Goal: Task Accomplishment & Management: Manage account settings

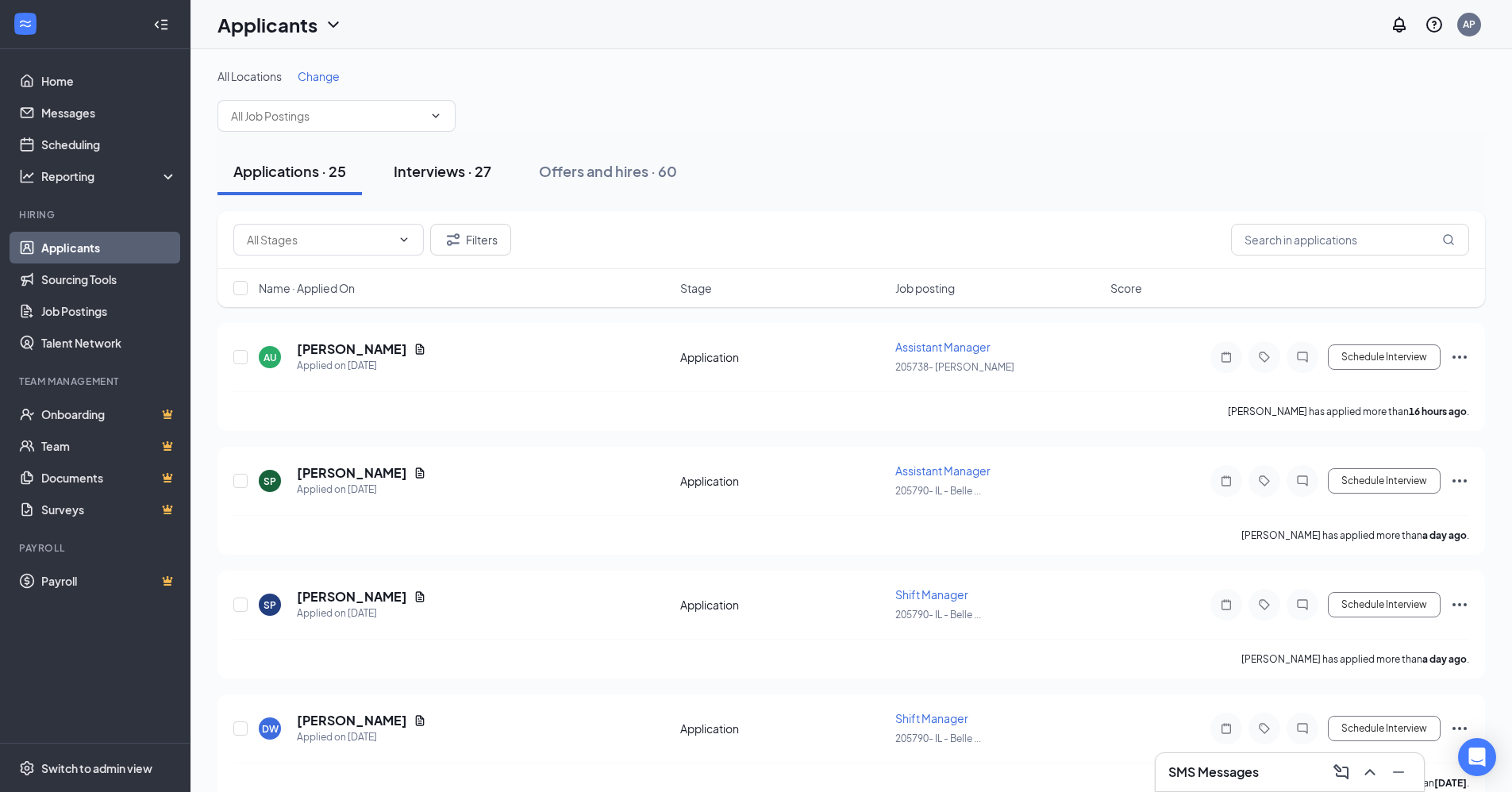
click at [430, 164] on div "Interviews · 27" at bounding box center [442, 171] width 97 height 20
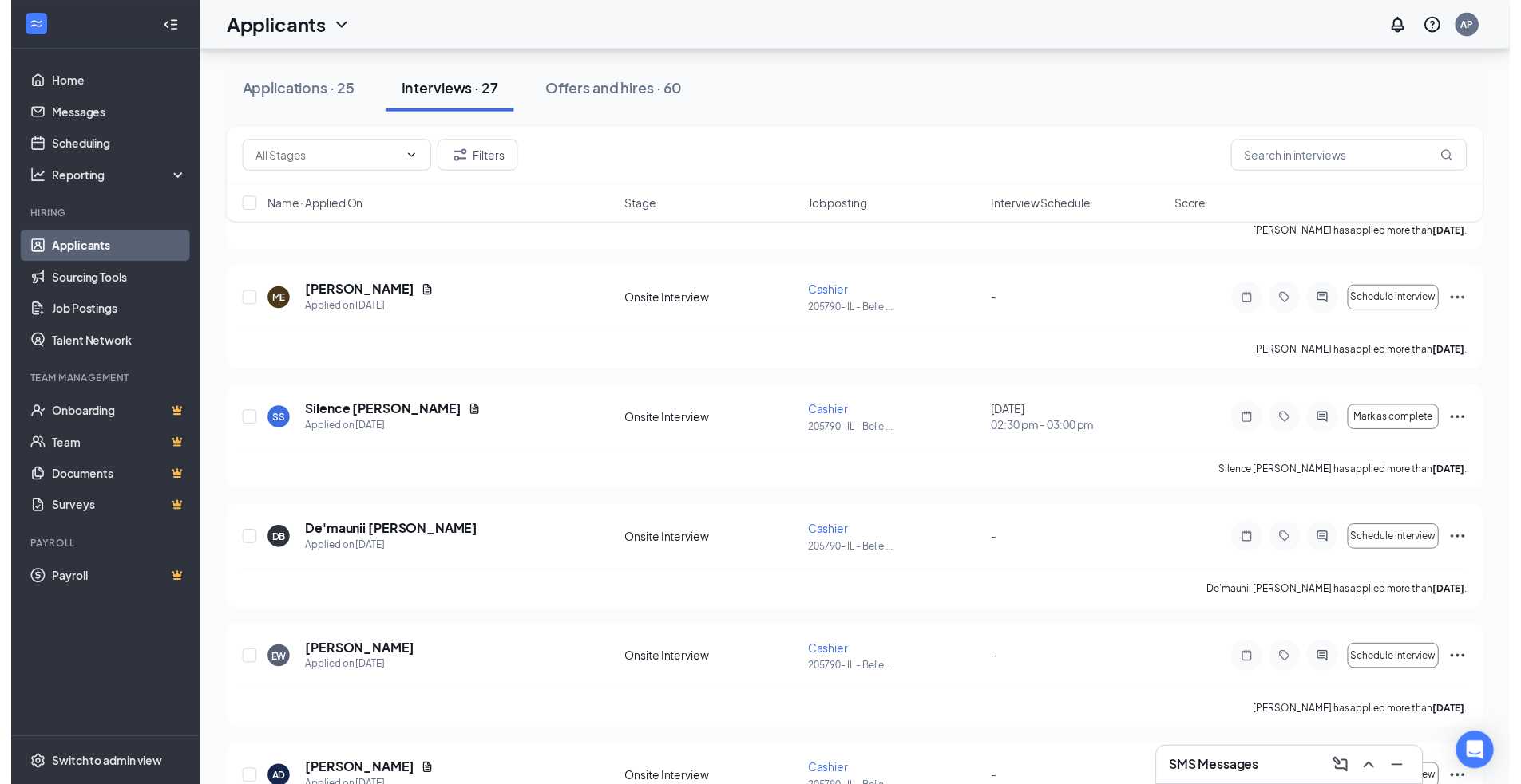
scroll to position [2261, 0]
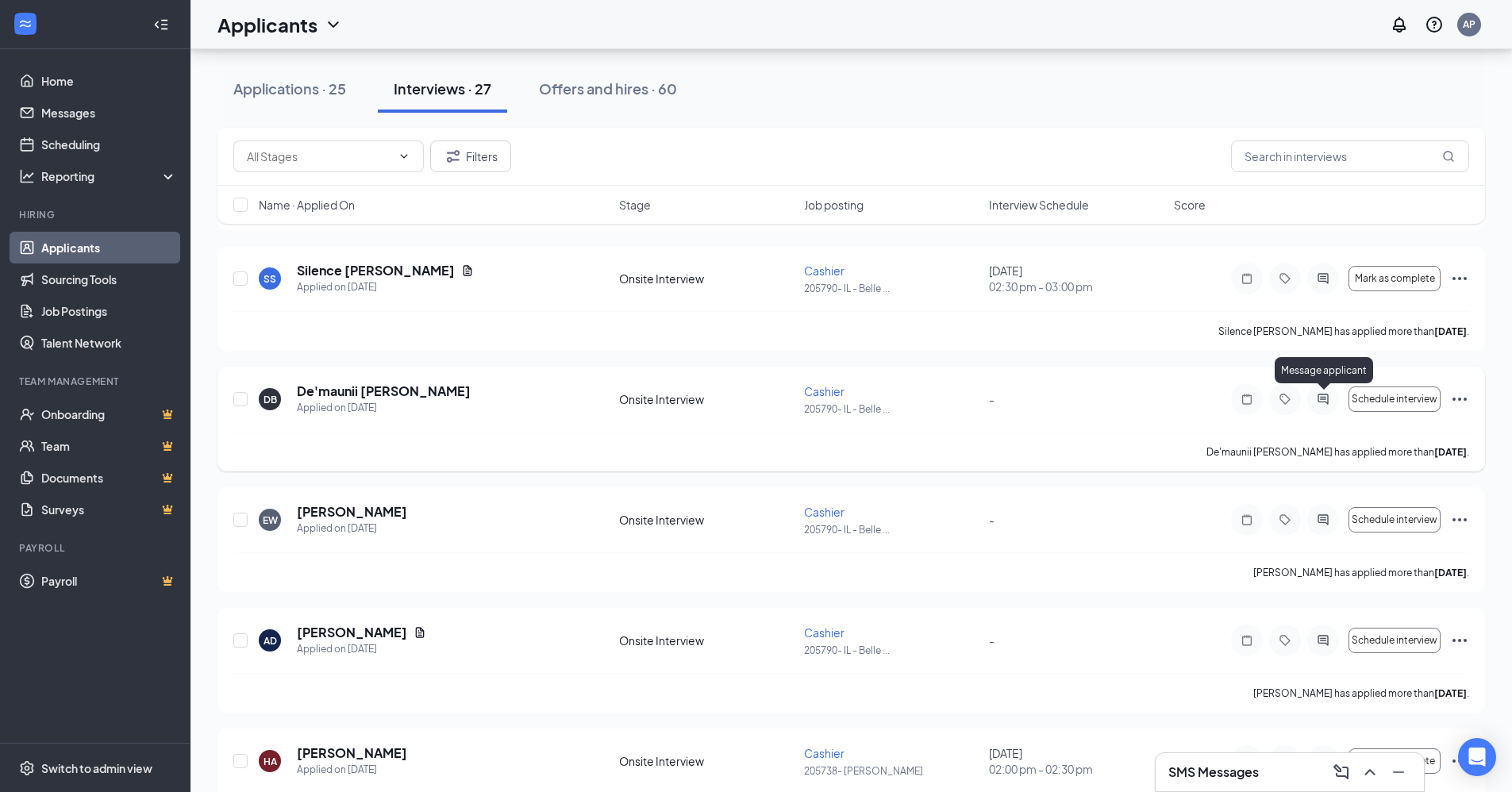
click at [1320, 400] on icon "ActiveChat" at bounding box center [1323, 398] width 19 height 13
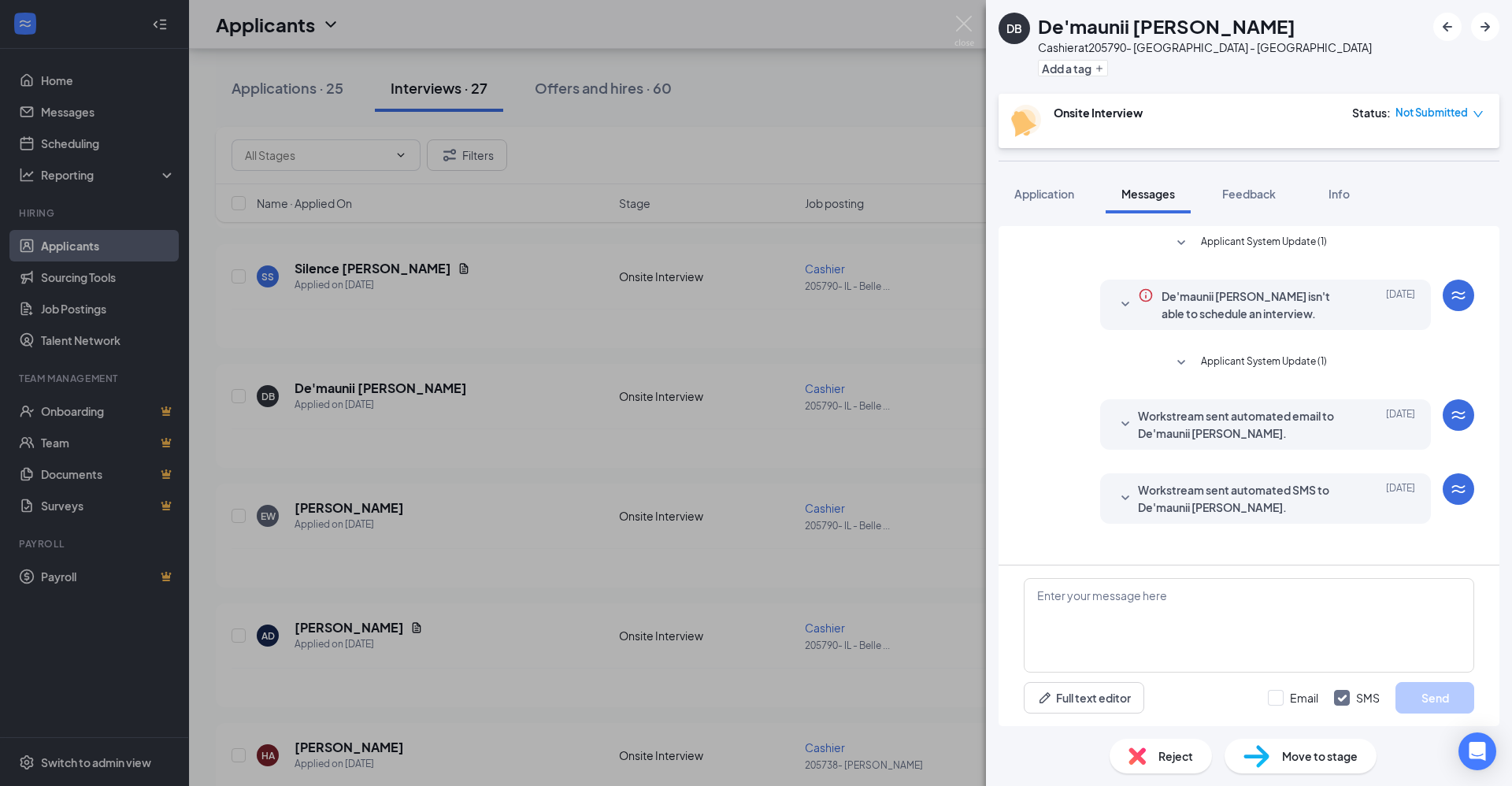
click at [915, 356] on div "DB De'maunii [PERSON_NAME] Cashier at 205790- IL - Belleville Add a tag Onsite …" at bounding box center [756, 393] width 1512 height 786
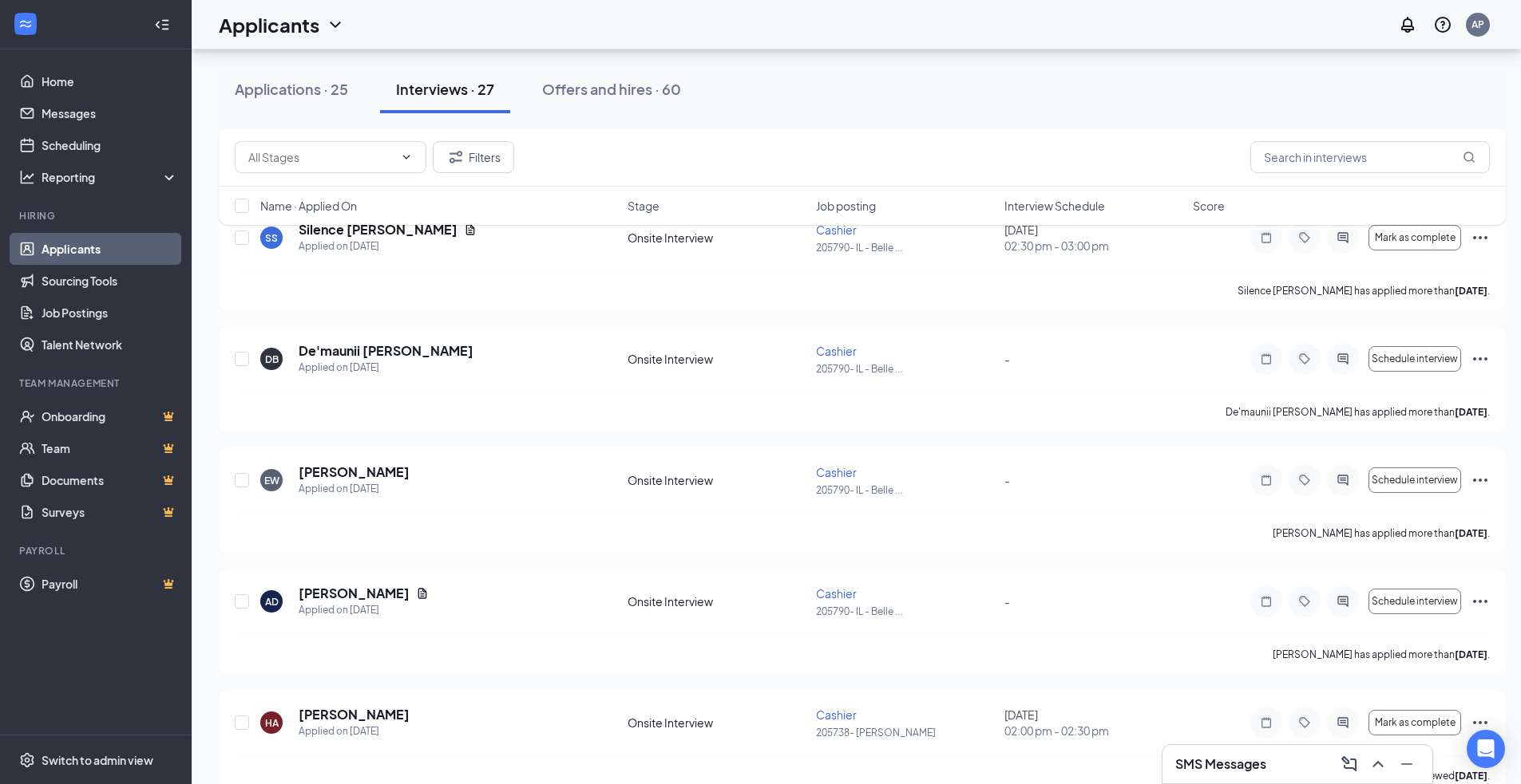
scroll to position [2340, 0]
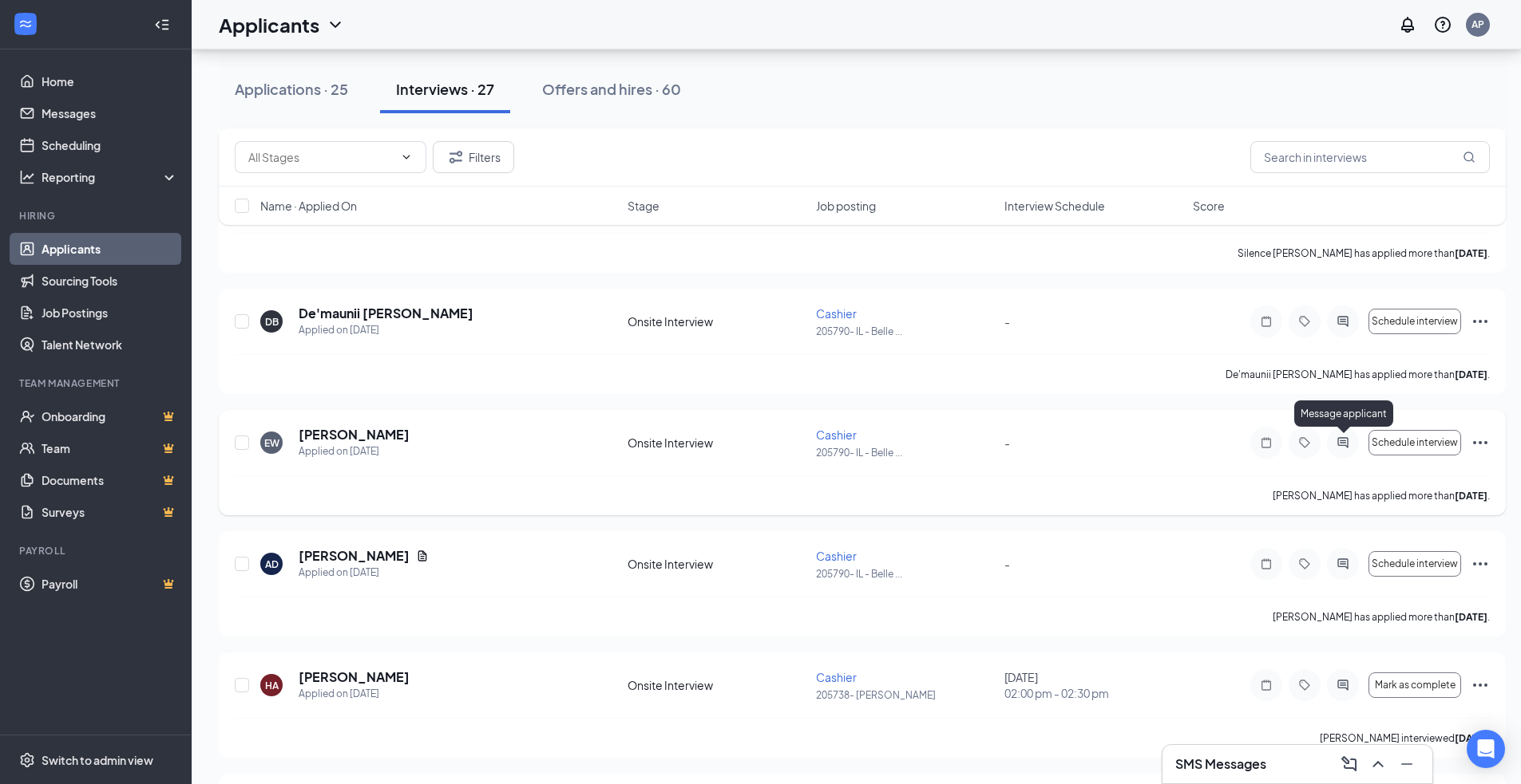
click at [1339, 441] on icon "ActiveChat" at bounding box center [1342, 442] width 19 height 13
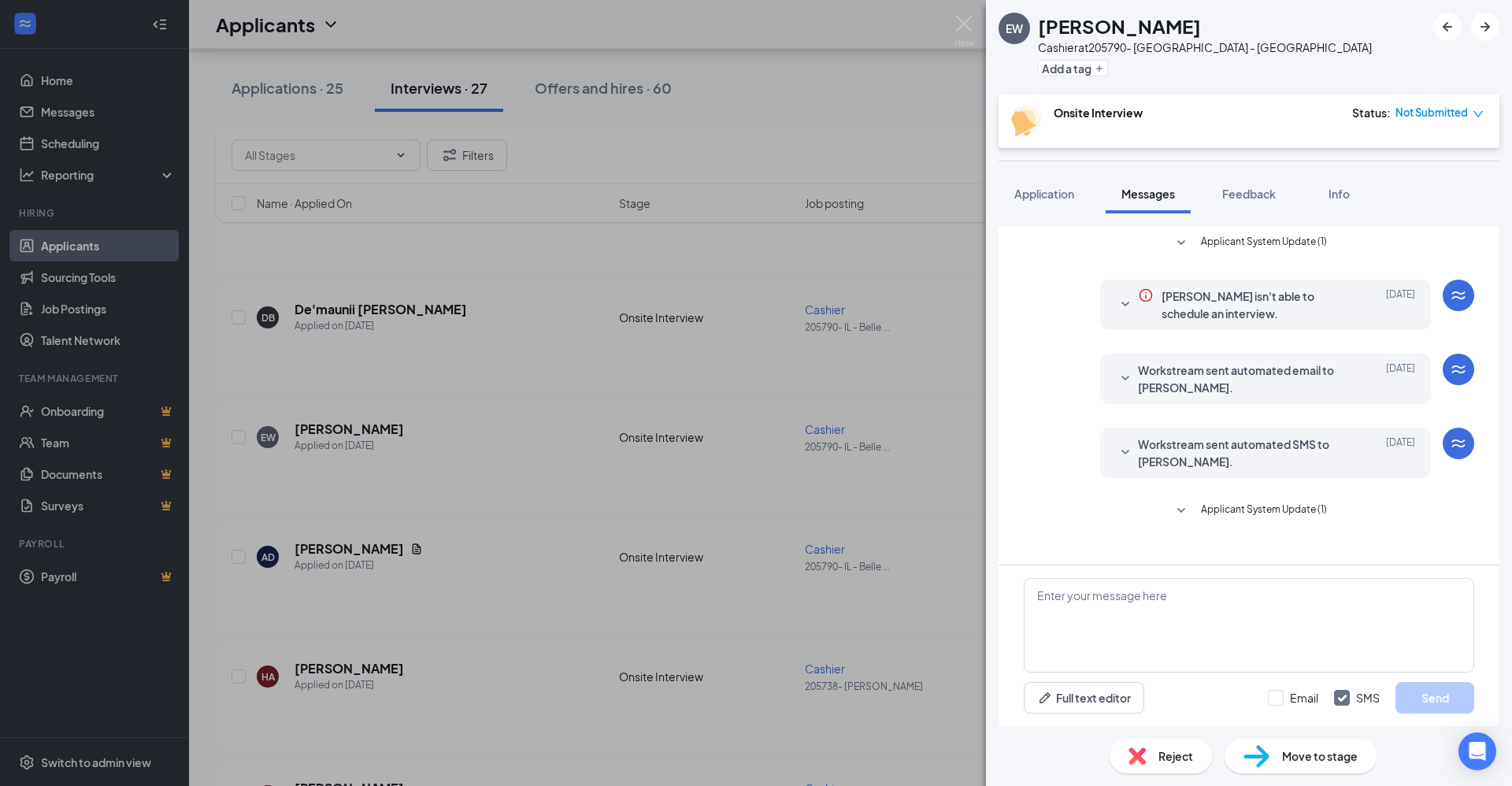
click at [977, 330] on div "EW [PERSON_NAME] Cashier at 205790- IL - Belleville Add a tag Onsite Interview …" at bounding box center [756, 393] width 1512 height 786
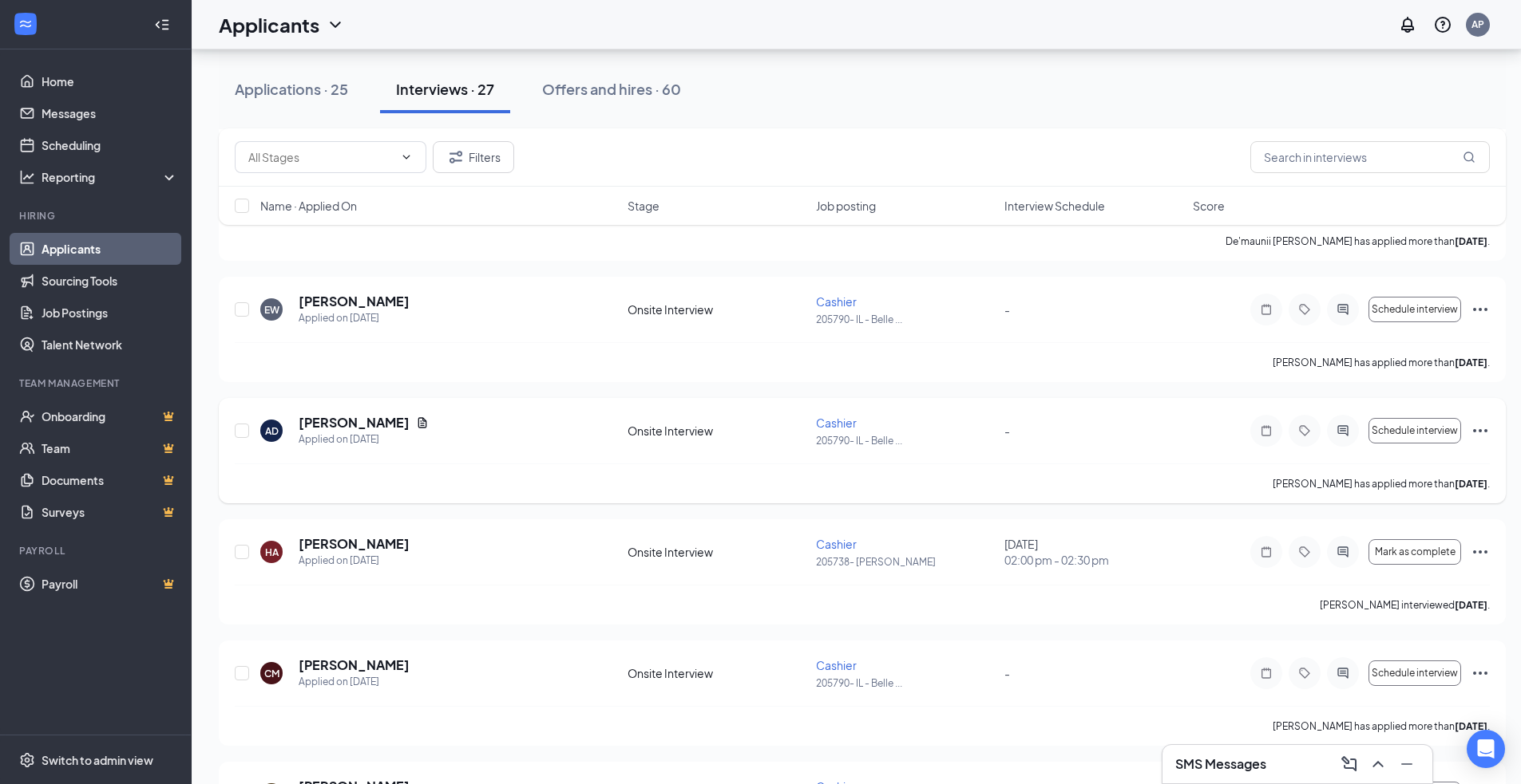
scroll to position [2500, 0]
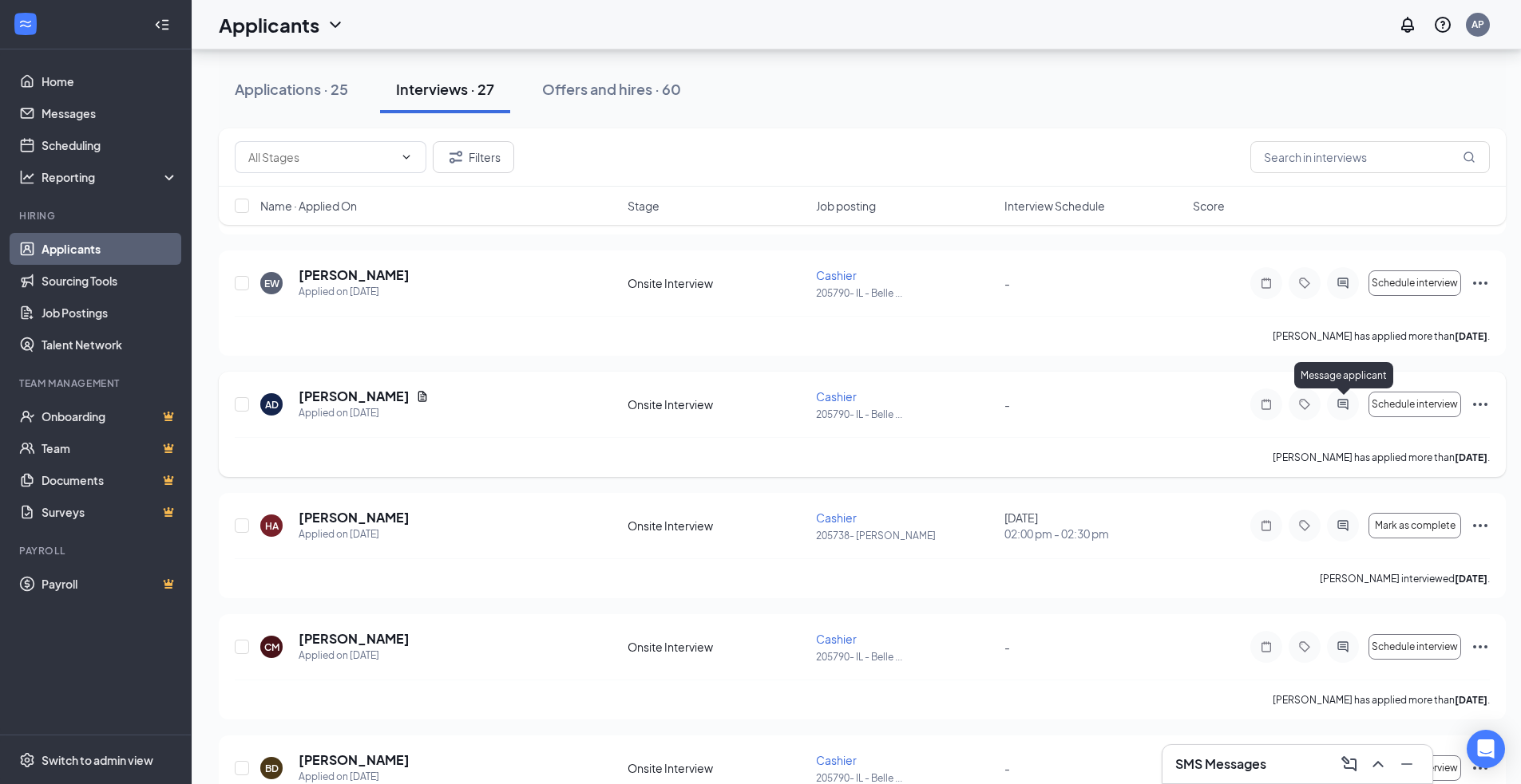
click at [1340, 403] on icon "ActiveChat" at bounding box center [1341, 404] width 11 height 11
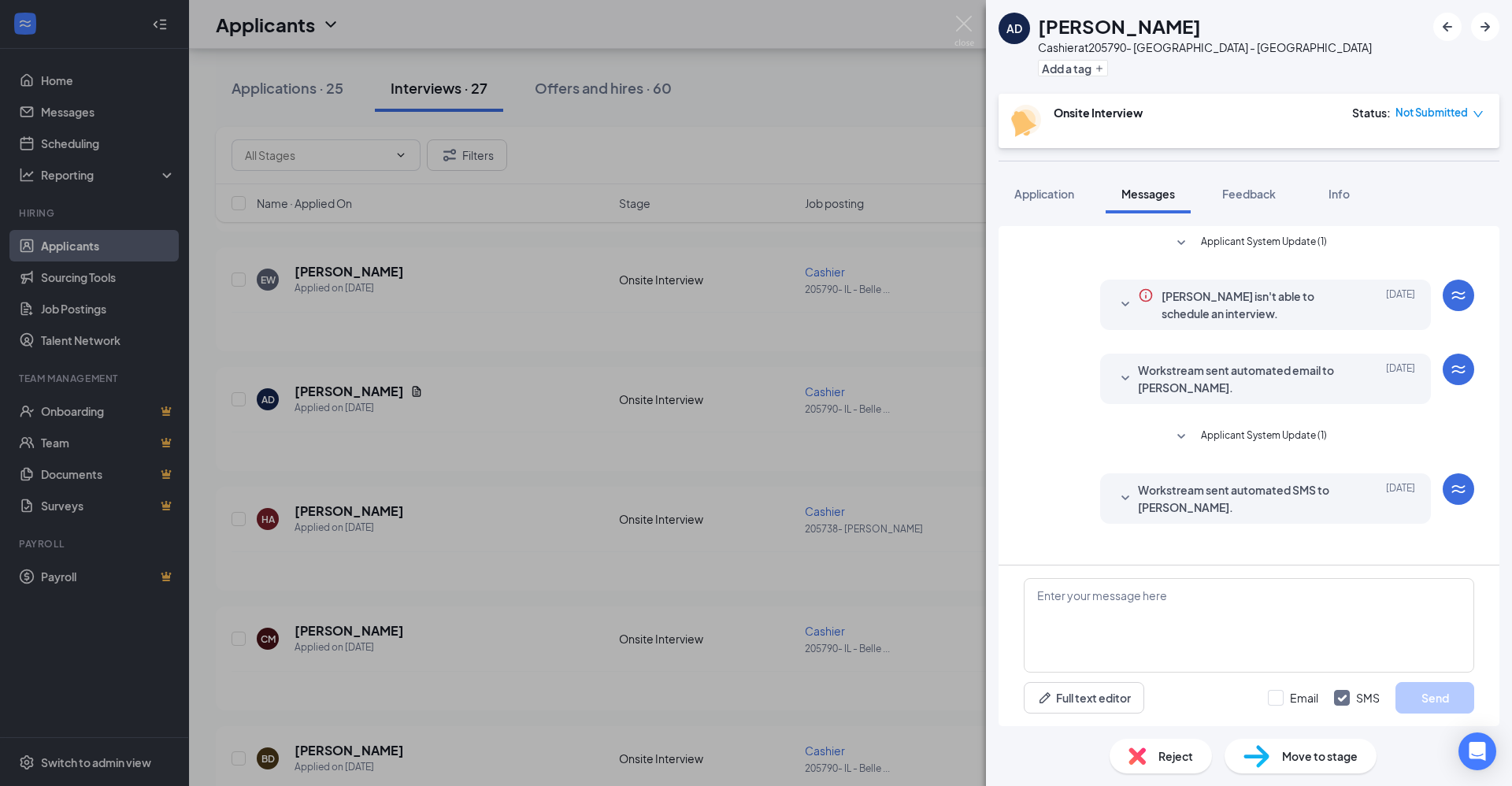
click at [950, 334] on div "AD [PERSON_NAME] at 205790- IL - Belleville Add a tag Onsite Interview Status :…" at bounding box center [756, 393] width 1512 height 786
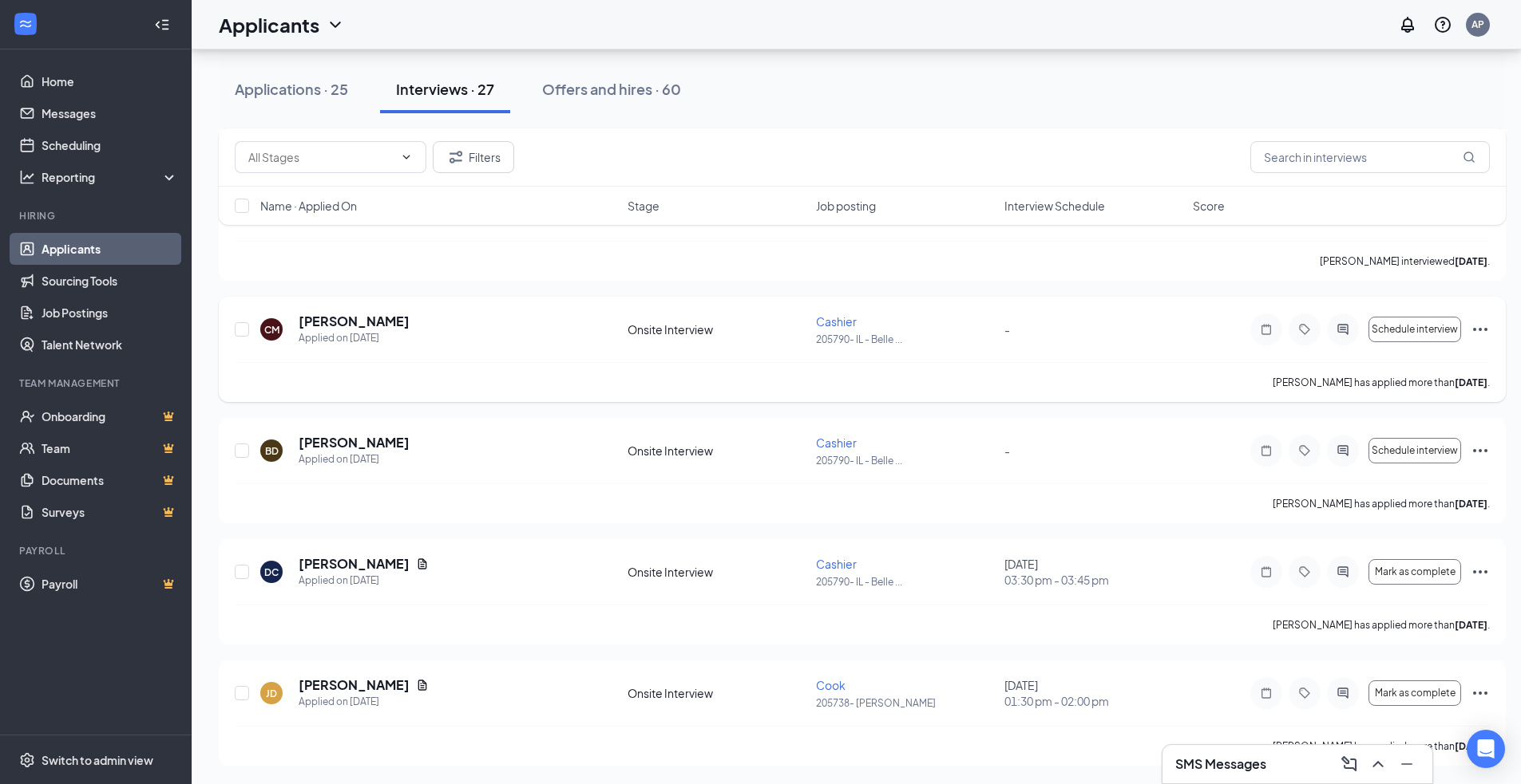
scroll to position [2819, 0]
click at [1346, 451] on icon "ActiveChat" at bounding box center [1342, 449] width 19 height 13
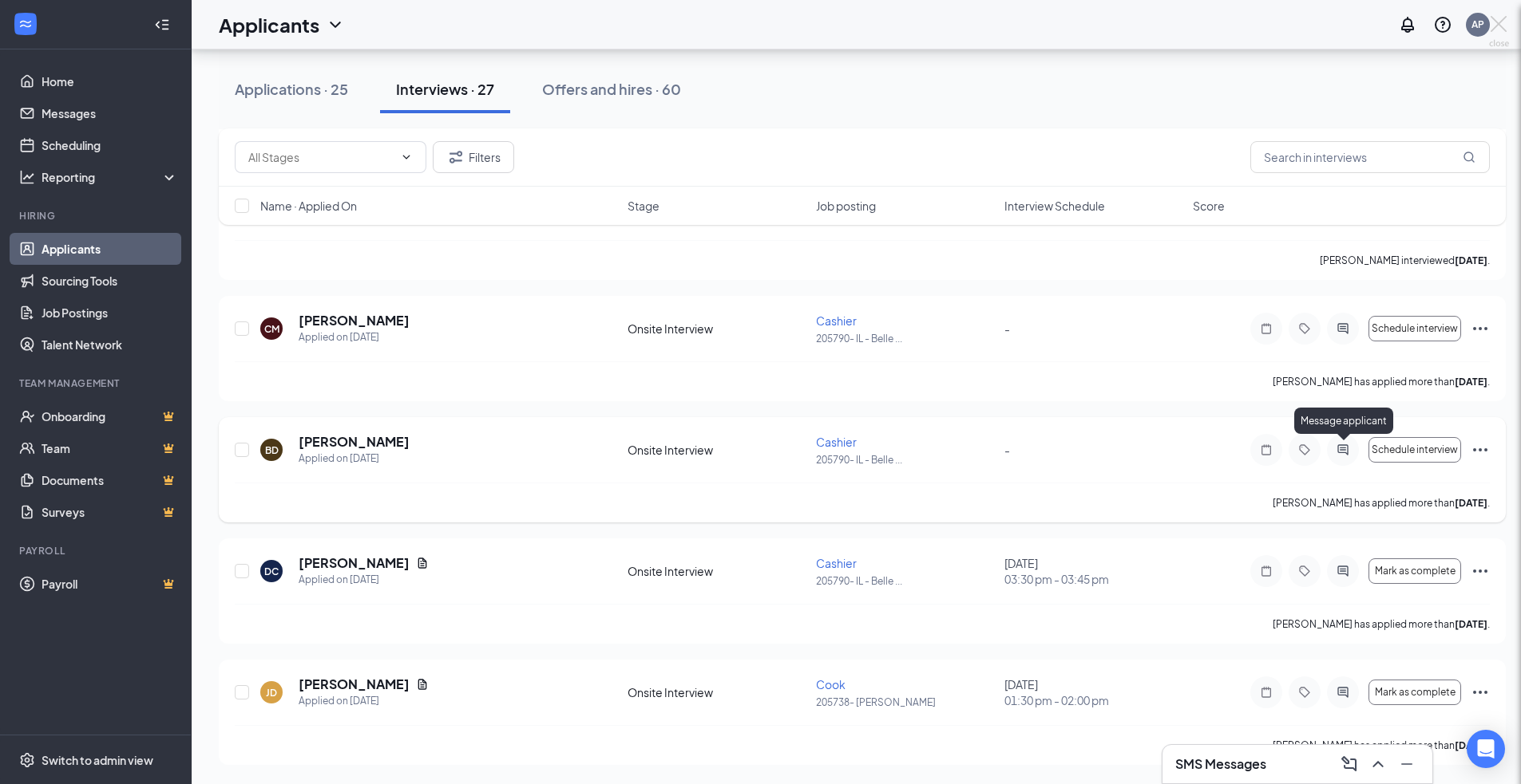
scroll to position [2806, 0]
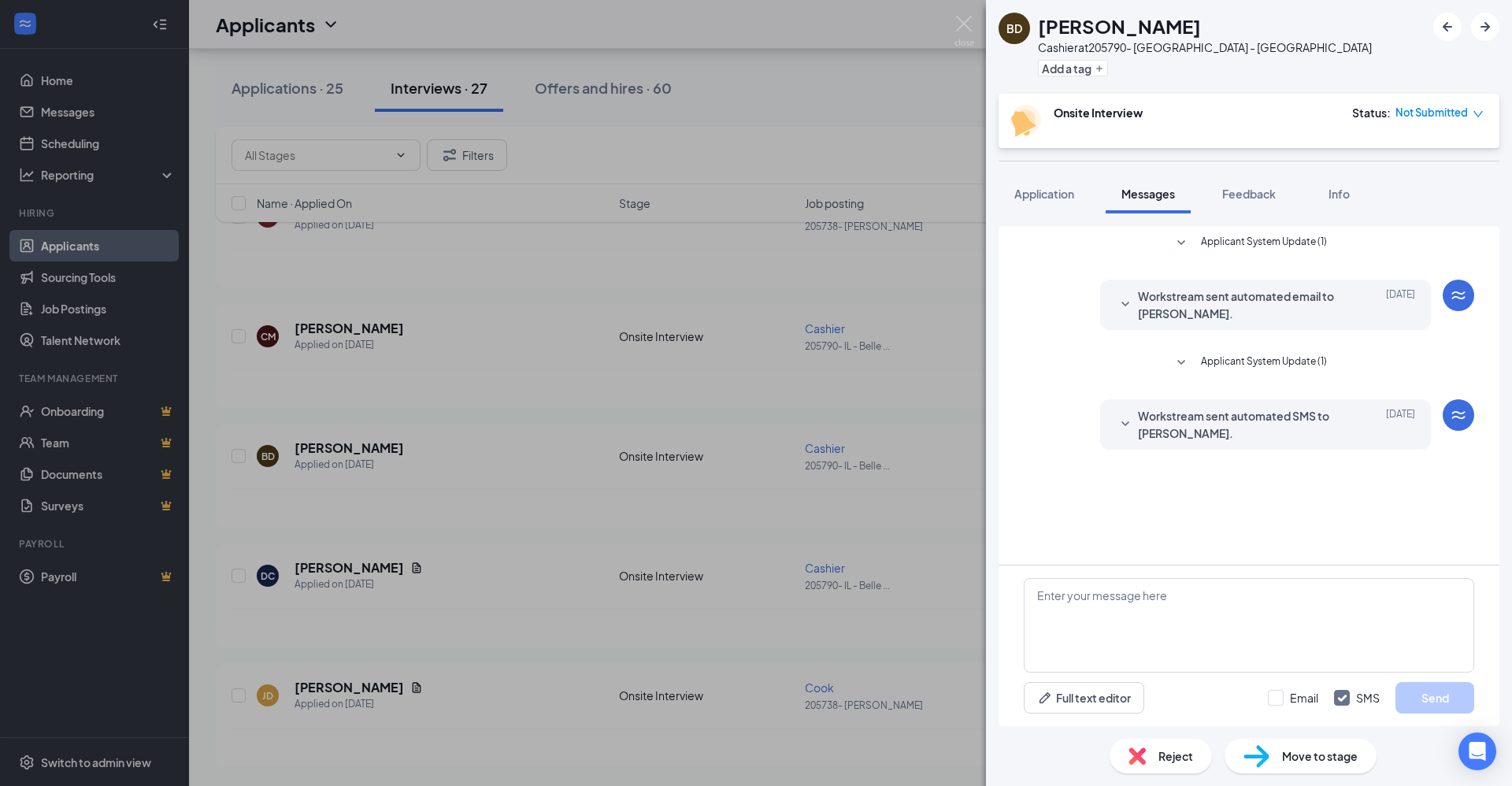
click at [943, 390] on div "BD [PERSON_NAME] at 205790- IL - Belleville Add a tag Onsite Interview Status :…" at bounding box center [756, 393] width 1512 height 786
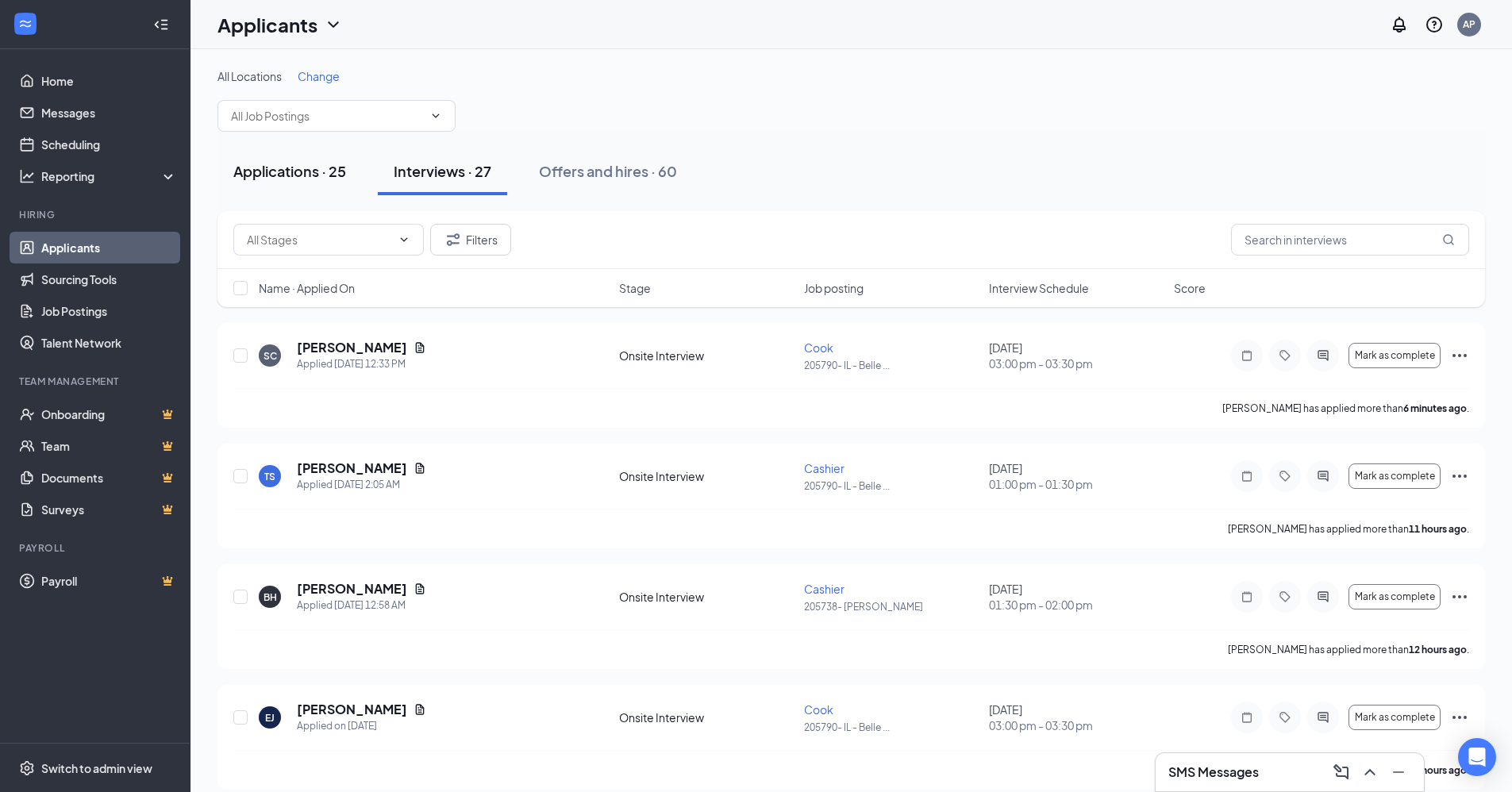
click at [286, 163] on div "Applications · 25" at bounding box center [289, 171] width 113 height 20
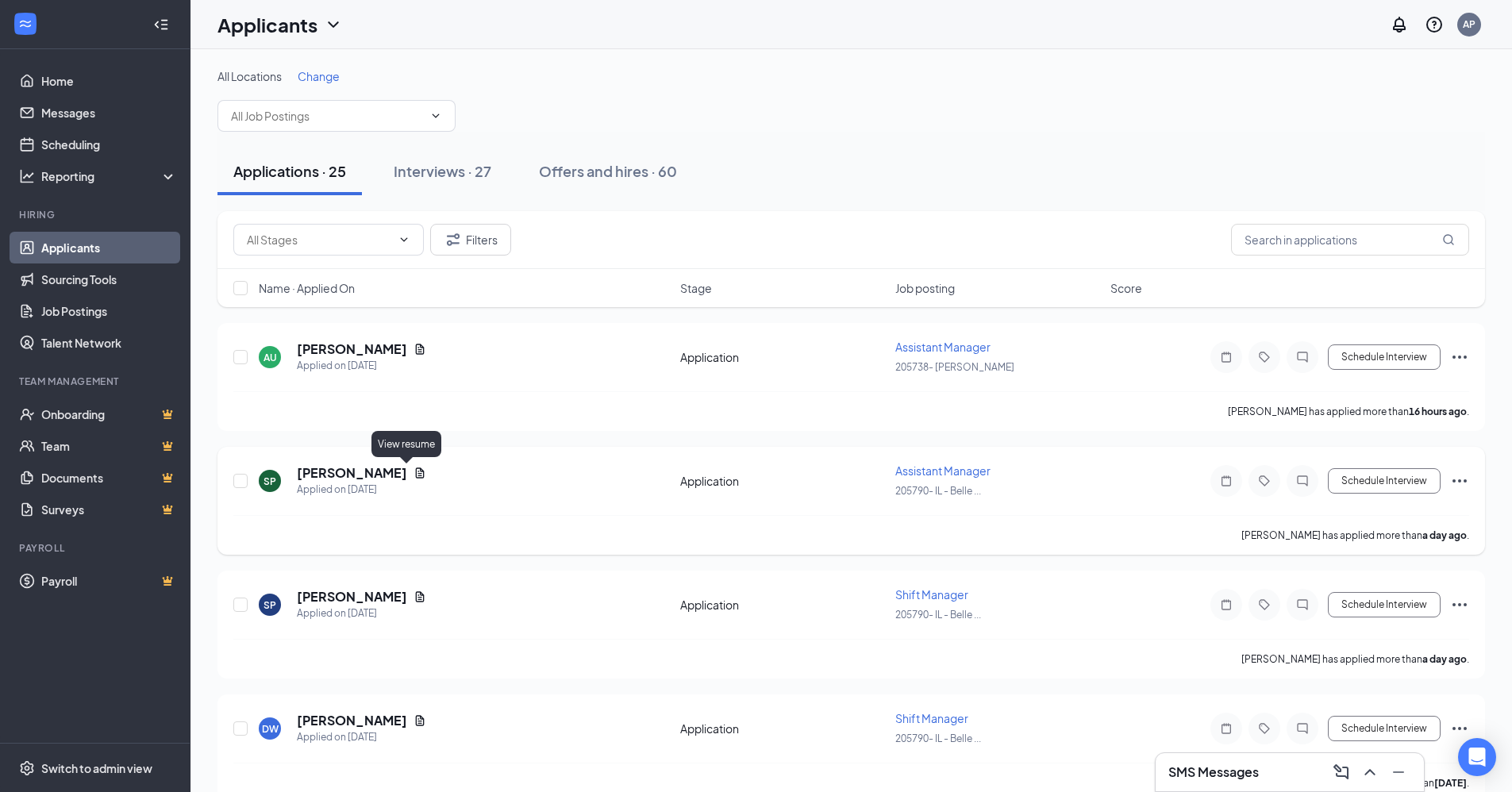
click at [413, 475] on icon "Document" at bounding box center [419, 473] width 13 height 13
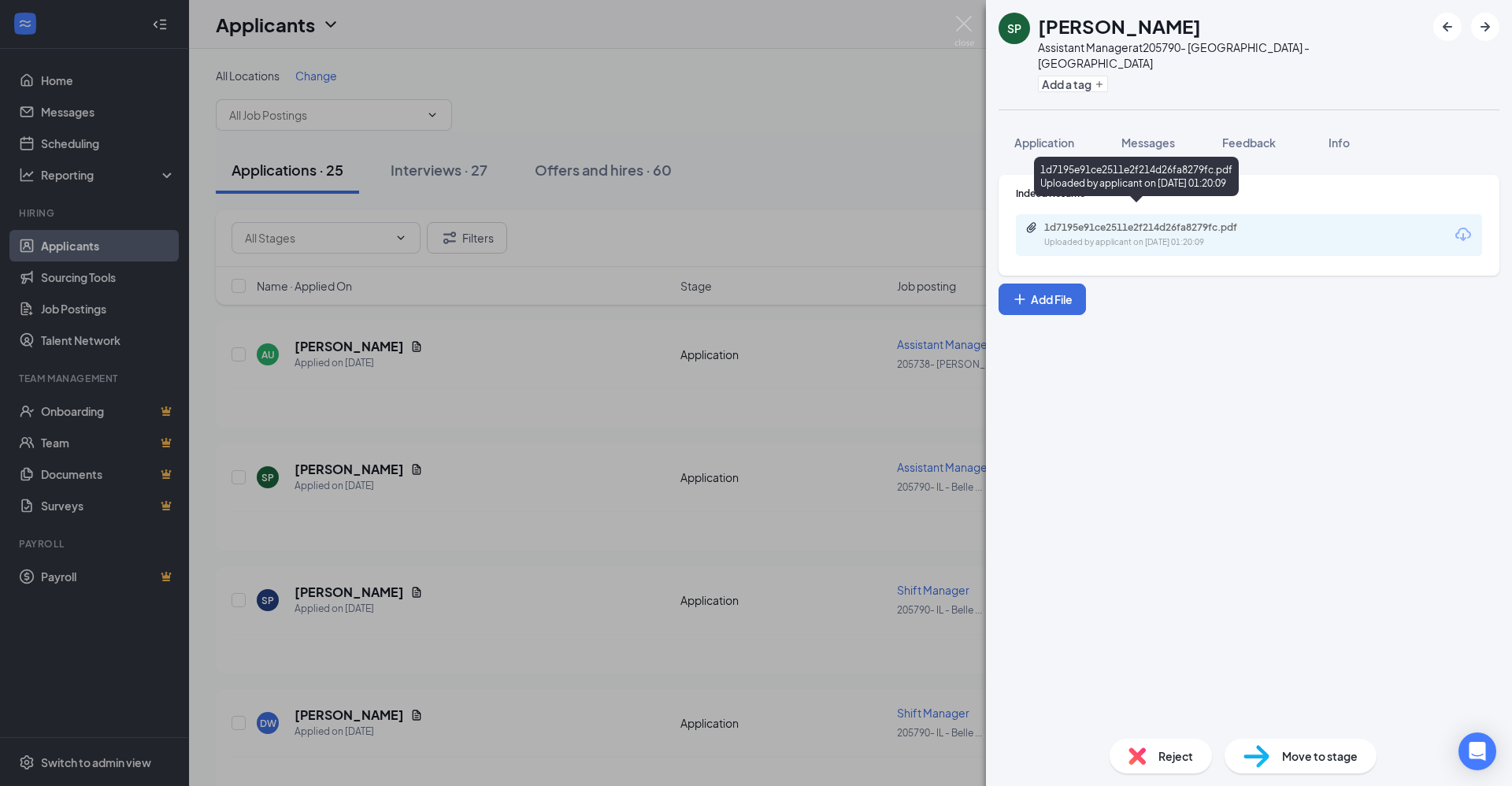
click at [1099, 221] on div "1d7195e91ce2511e2f214d26fa8279fc.pdf" at bounding box center [1154, 227] width 220 height 12
click at [513, 388] on div "SP [PERSON_NAME] Assistant Manager at 205790- [GEOGRAPHIC_DATA] - [GEOGRAPHIC_D…" at bounding box center [756, 393] width 1512 height 786
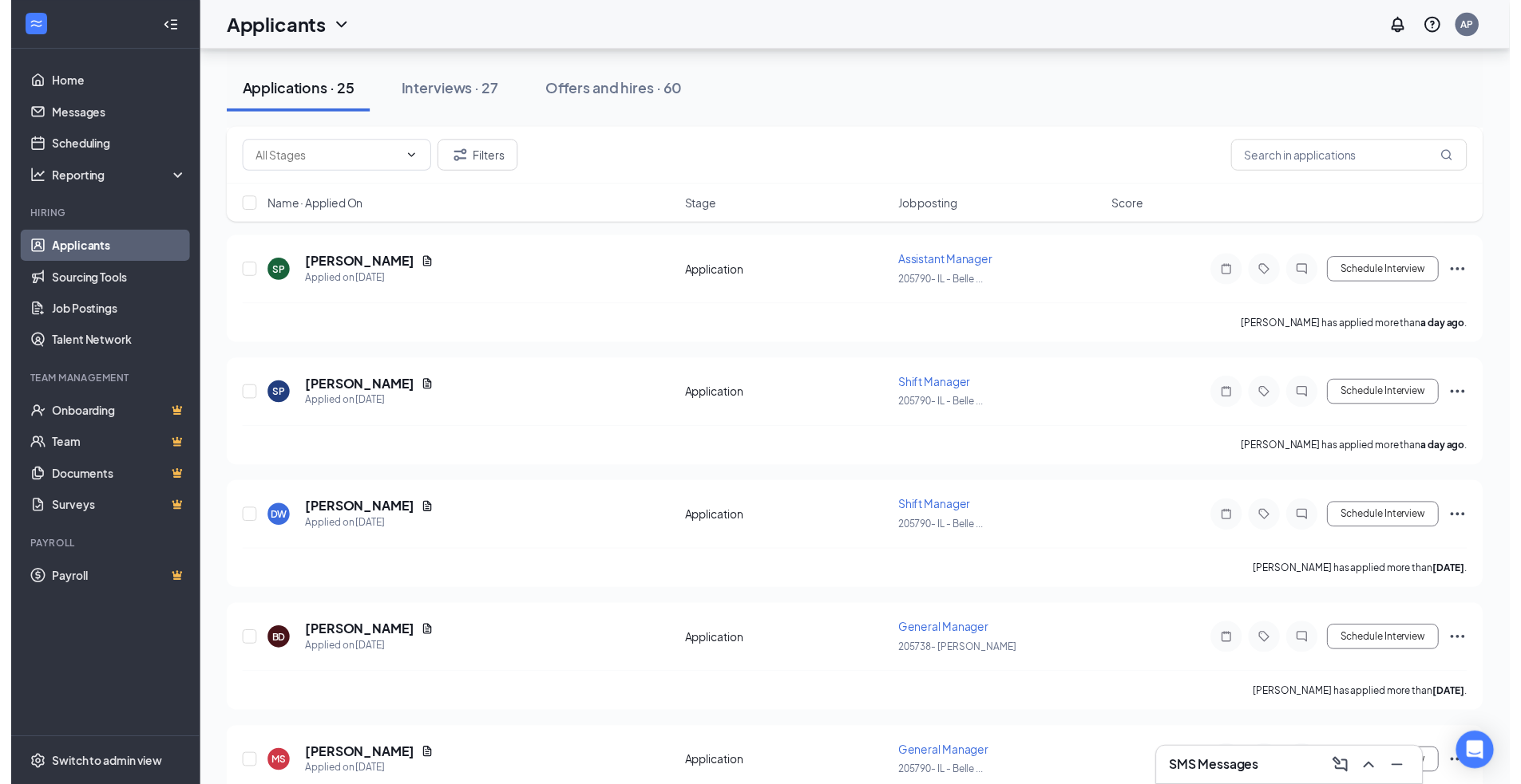
scroll to position [240, 0]
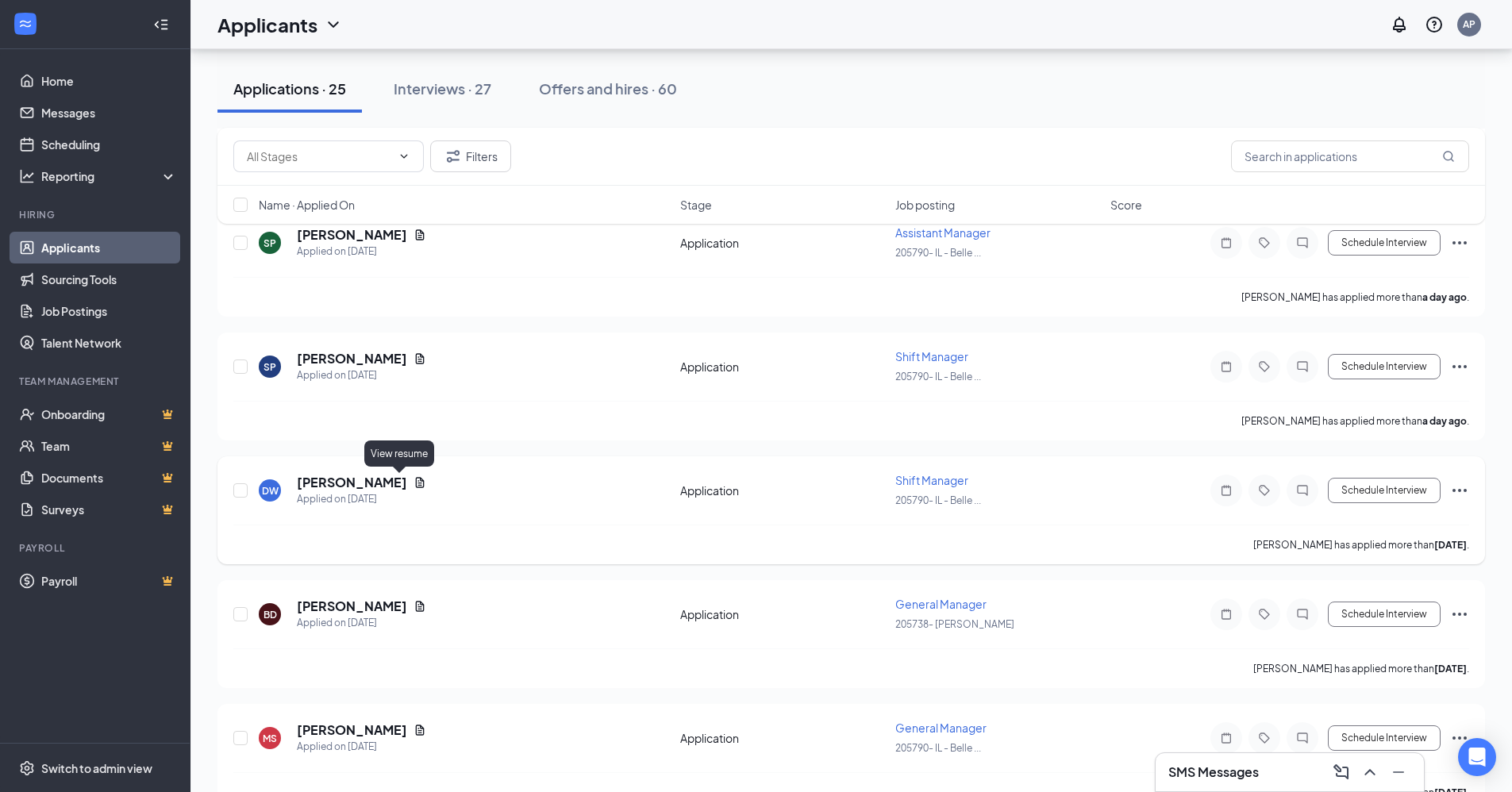
click at [413, 483] on icon "Document" at bounding box center [419, 481] width 13 height 13
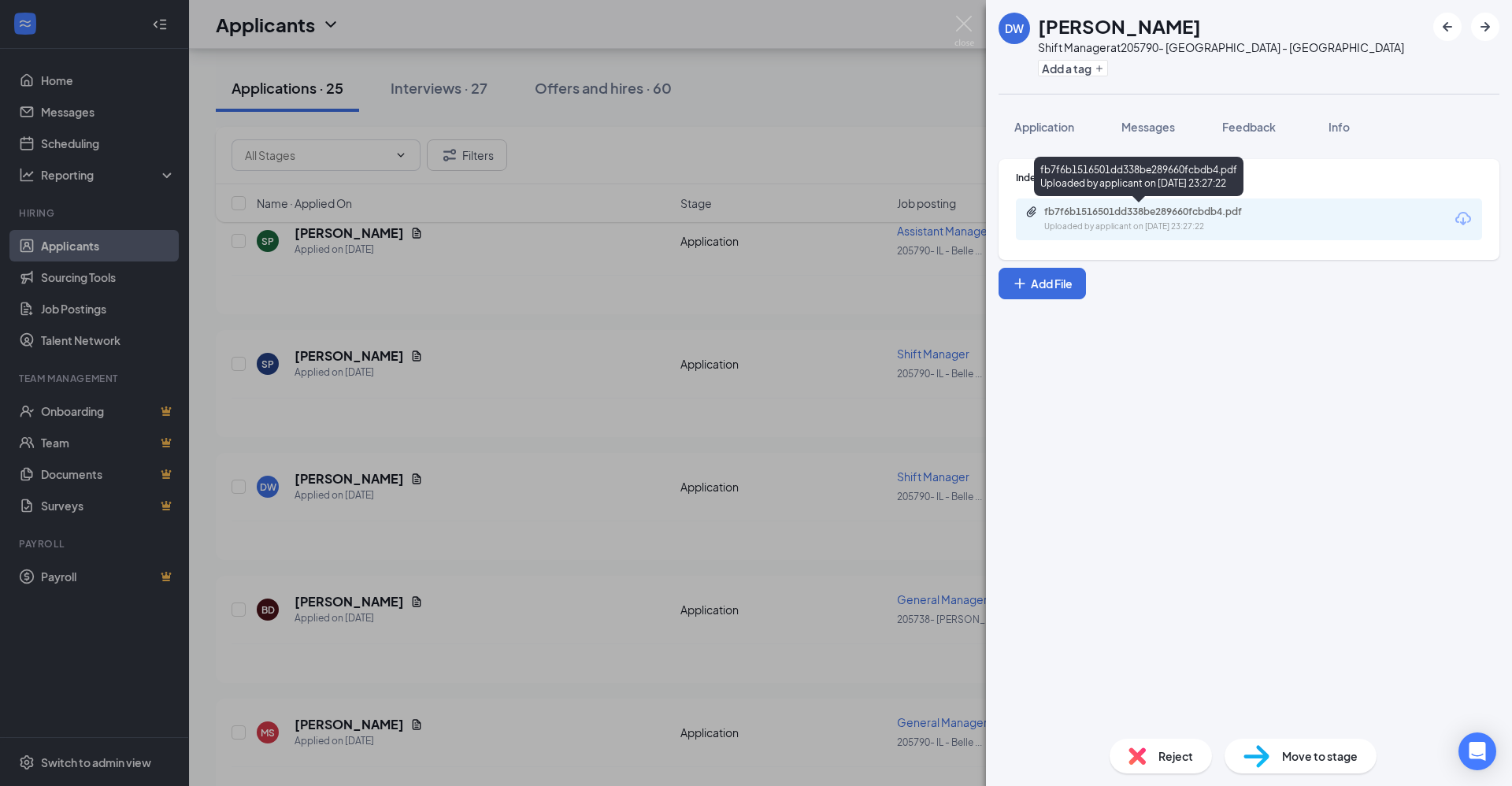
click at [1083, 210] on div "fb7f6b1516501dd338be289660fcbdb4.pdf" at bounding box center [1154, 212] width 220 height 12
click at [526, 406] on div "DW [PERSON_NAME] Shift Manager at 205790- [GEOGRAPHIC_DATA] - [GEOGRAPHIC_DATA]…" at bounding box center [756, 393] width 1512 height 786
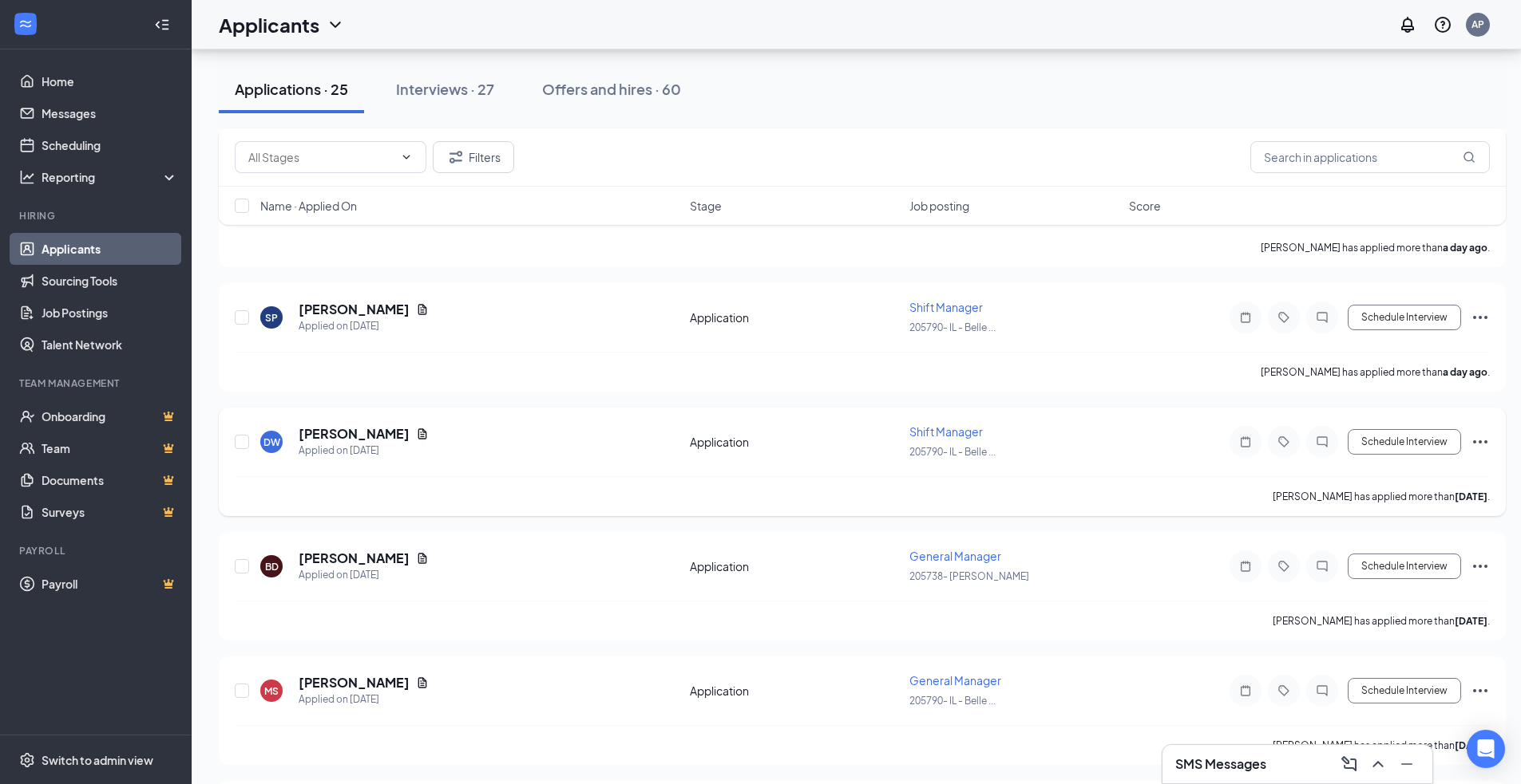
scroll to position [319, 0]
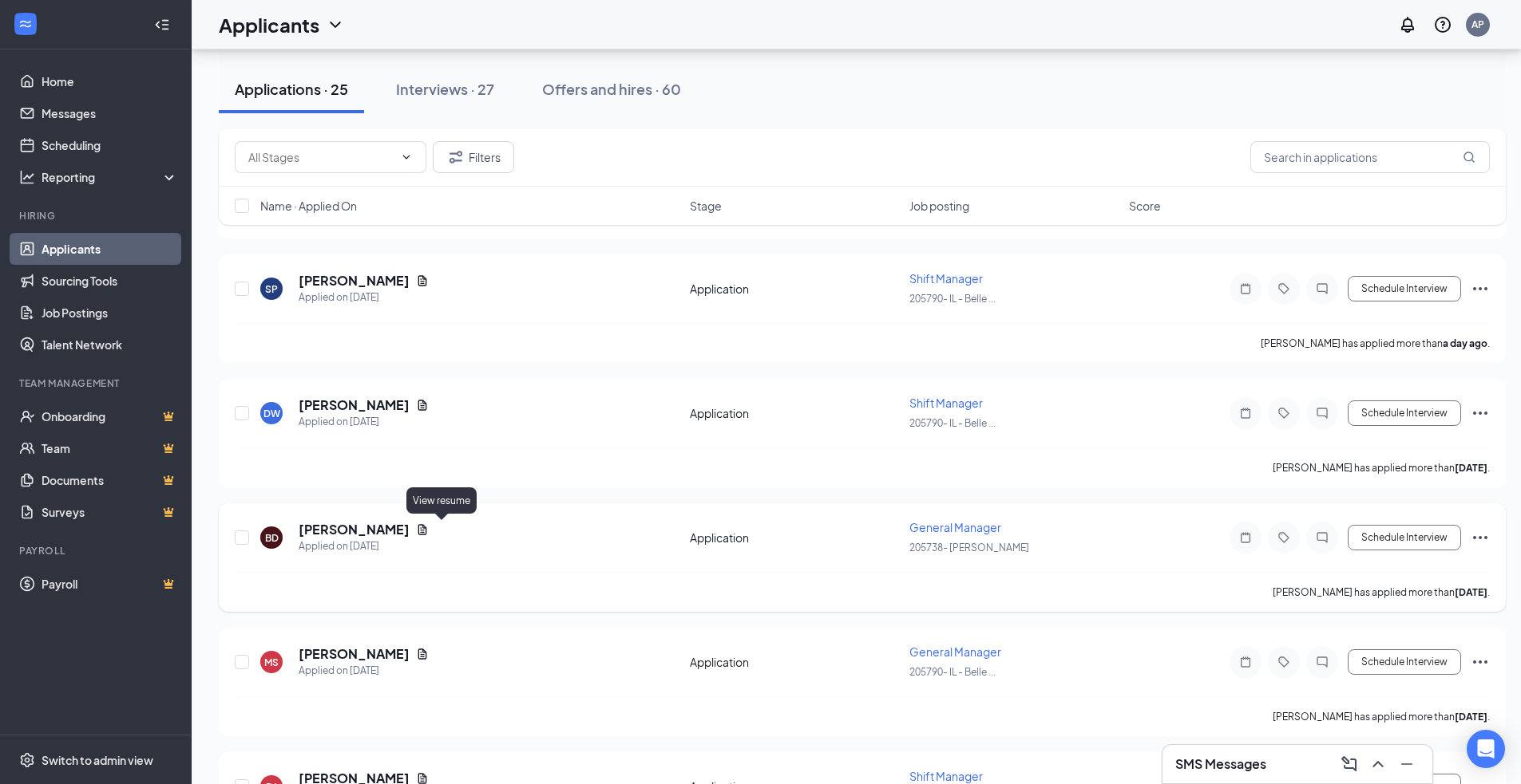
click at [429, 529] on icon "Document" at bounding box center [421, 529] width 13 height 13
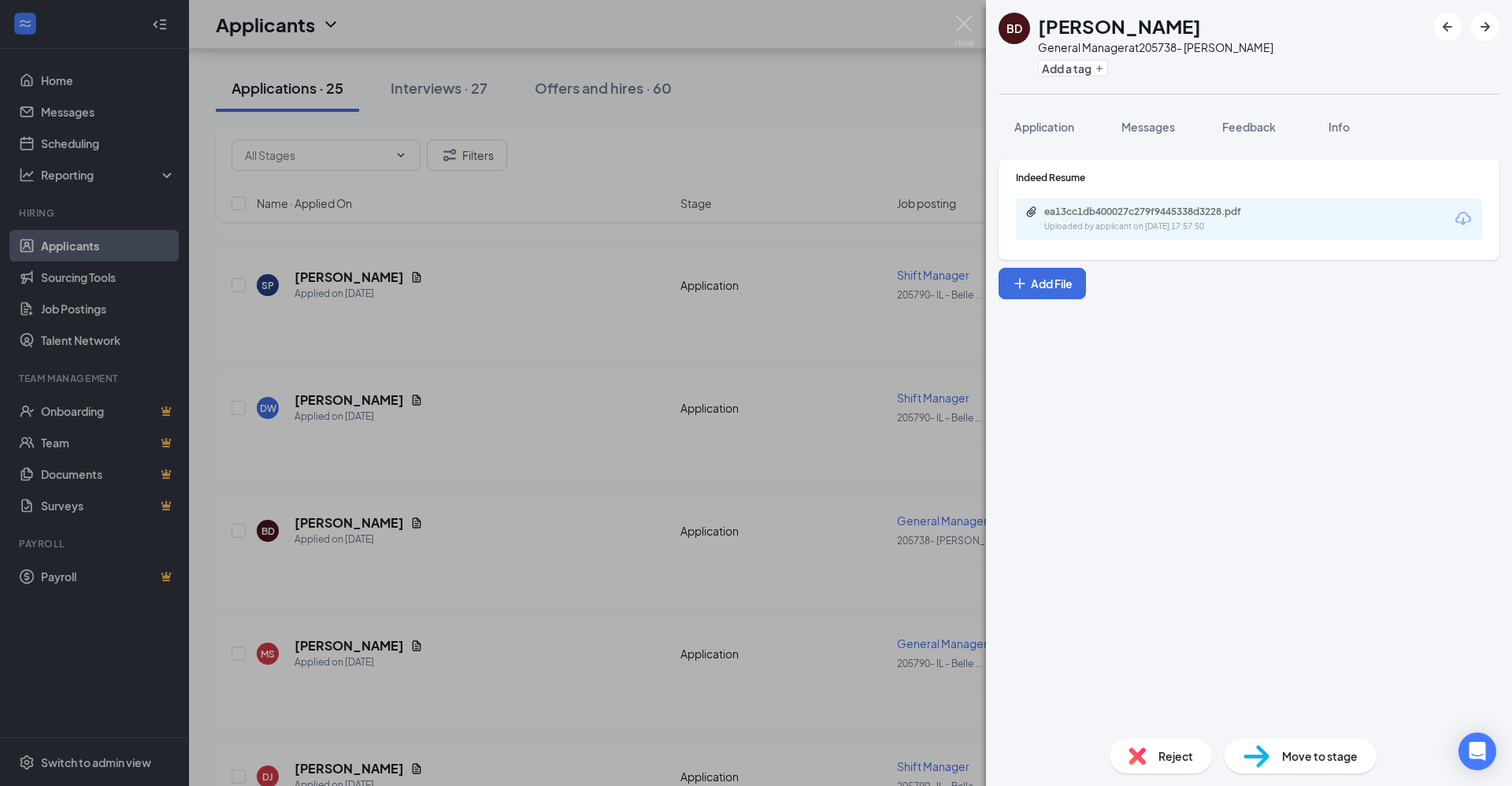
click at [1094, 205] on div "ea13cc1db400027c279f9445338d3228.pdf Uploaded by applicant on [DATE] 17:57:50" at bounding box center [1249, 219] width 466 height 42
click at [1109, 210] on div "ea13cc1db400027c279f9445338d3228.pdf" at bounding box center [1154, 212] width 220 height 12
click at [537, 250] on div "BD [PERSON_NAME] General Manager at 205738- [PERSON_NAME] Add a tag Application…" at bounding box center [756, 393] width 1512 height 786
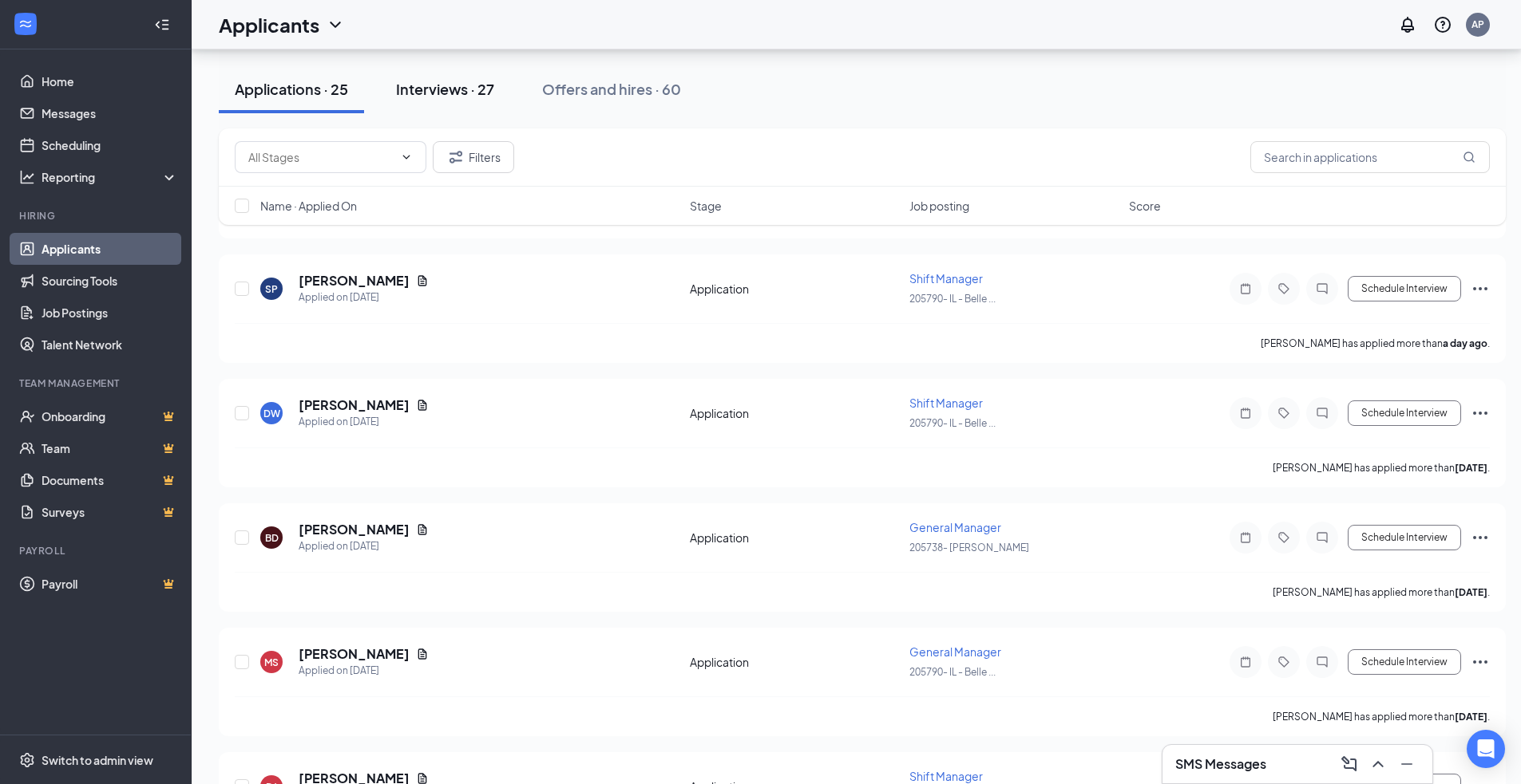
click at [462, 90] on div "Interviews · 27" at bounding box center [445, 88] width 98 height 20
